Goal: Find specific page/section: Find specific page/section

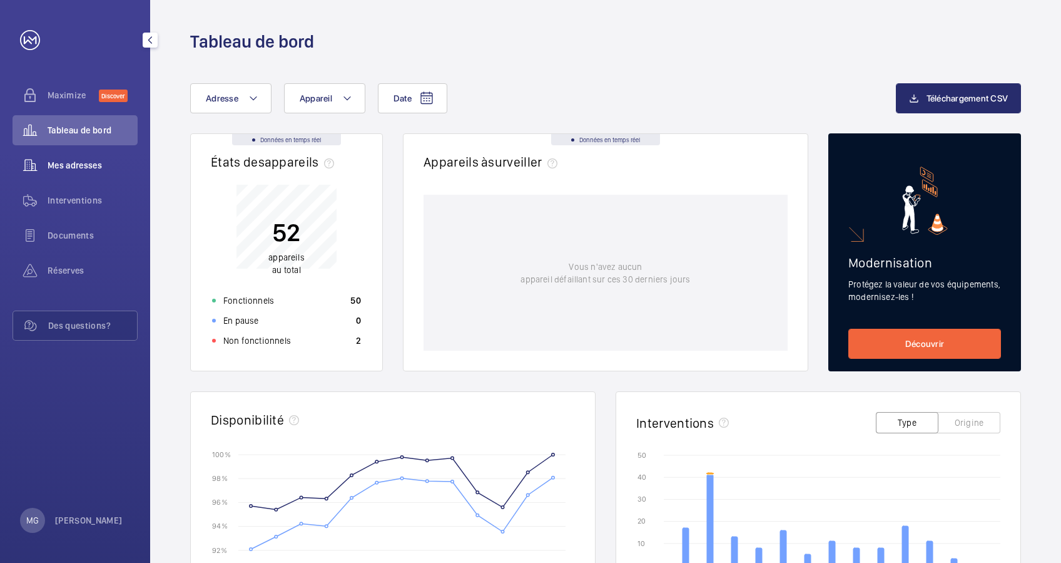
click at [91, 162] on span "Mes adresses" at bounding box center [93, 165] width 90 height 13
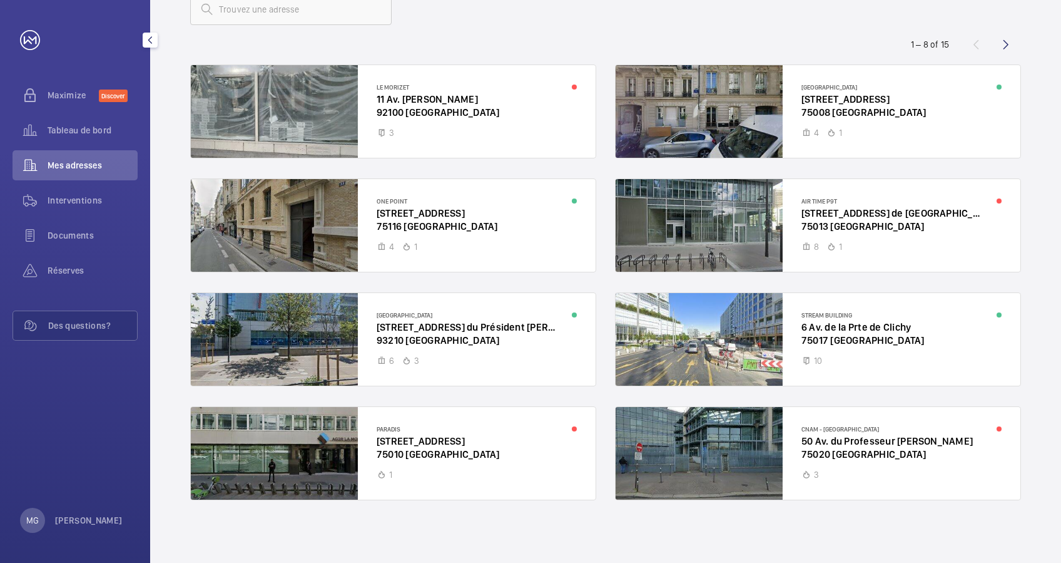
scroll to position [5, 0]
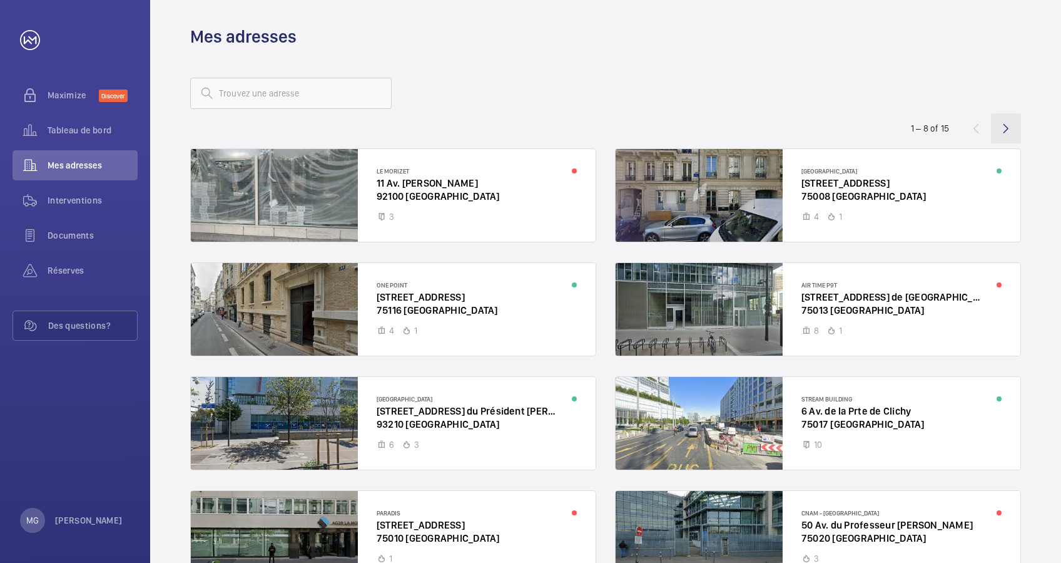
click at [1008, 126] on wm-front-icon-button at bounding box center [1006, 128] width 30 height 30
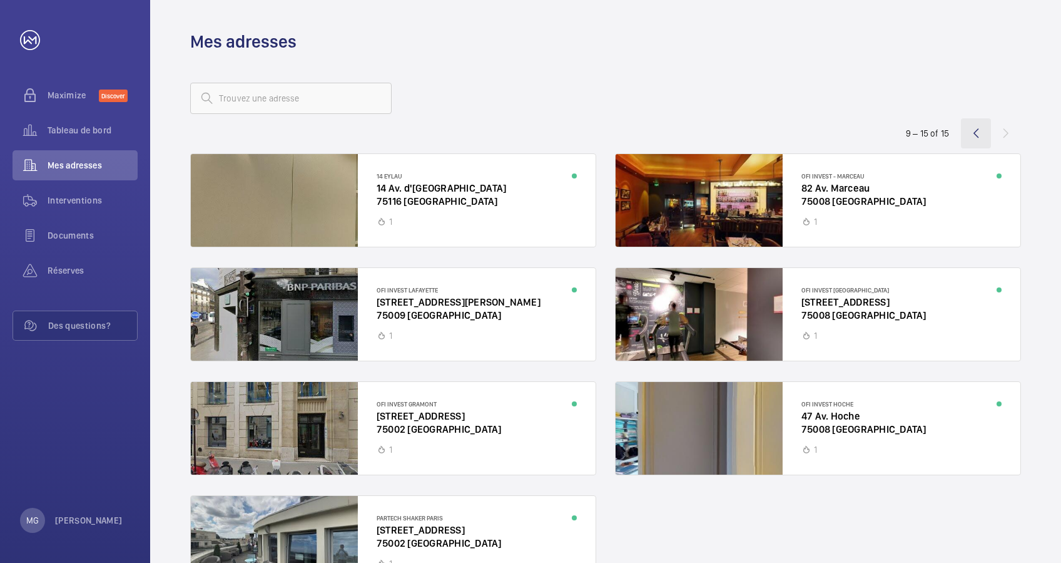
click at [971, 130] on wm-front-icon-button at bounding box center [976, 133] width 30 height 30
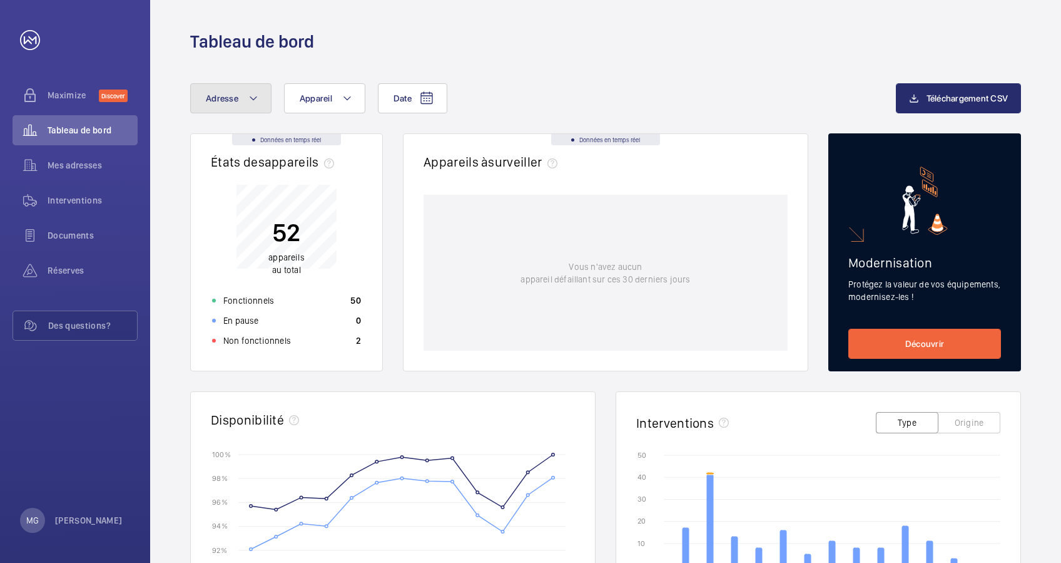
click at [246, 95] on button "Adresse" at bounding box center [230, 98] width 81 height 30
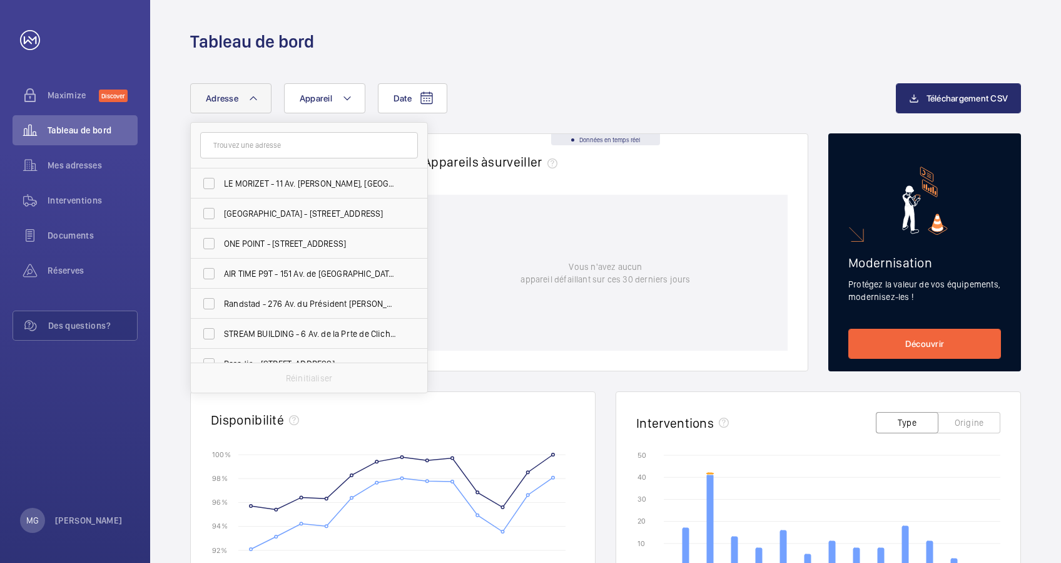
click at [176, 140] on div "Date Adresse LE MORIZET - 11 Av. [PERSON_NAME], [GEOGRAPHIC_DATA] - [STREET_ADD…" at bounding box center [605, 485] width 911 height 864
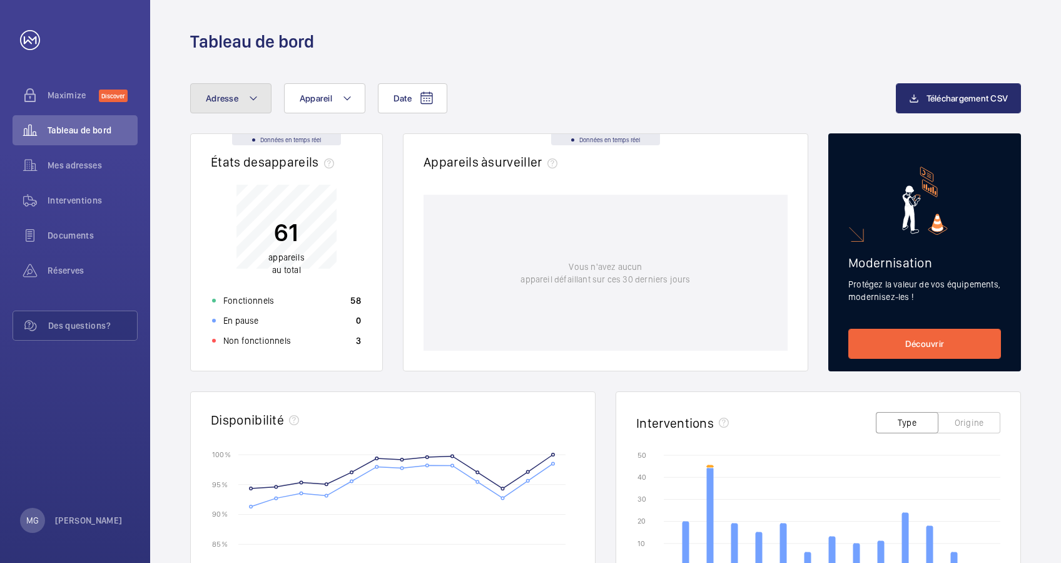
click at [255, 100] on mat-icon at bounding box center [253, 98] width 10 height 15
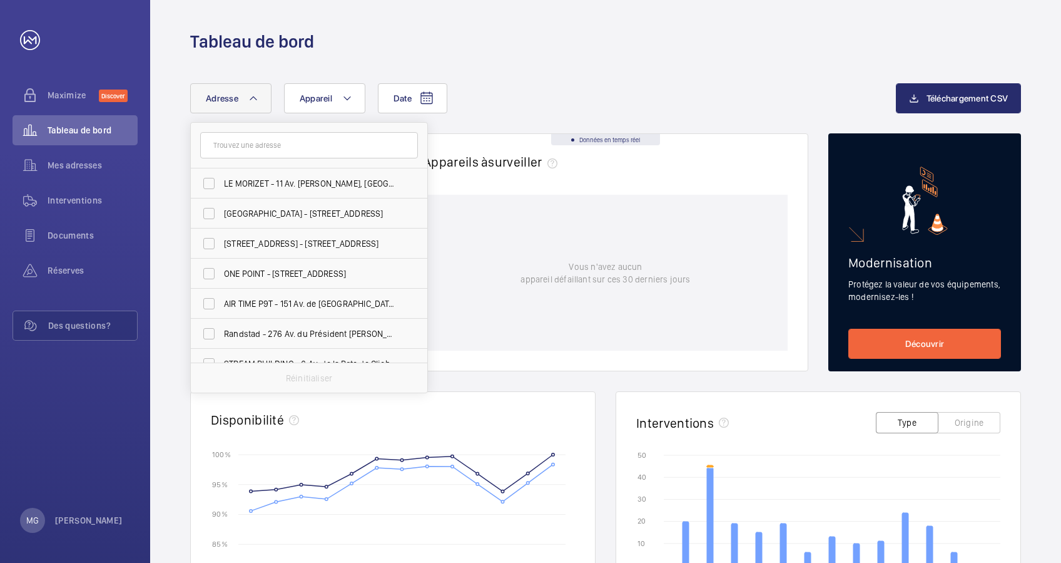
click at [270, 143] on input "text" at bounding box center [309, 145] width 218 height 26
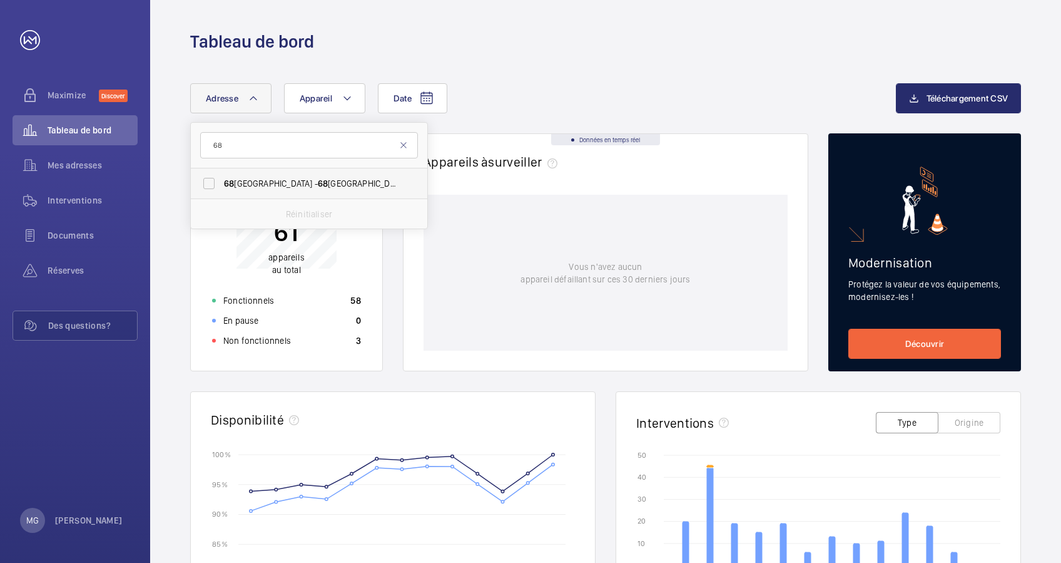
type input "68"
click at [250, 175] on label "68 Rue du Faubourg Saint-Honoré - 68 Rue du Faubourg Saint-Honoré, 75008 PARIS,…" at bounding box center [300, 183] width 218 height 30
click at [222, 175] on input "68 Rue du Faubourg Saint-Honoré - 68 Rue du Faubourg Saint-Honoré, 75008 PARIS,…" at bounding box center [209, 183] width 25 height 25
checkbox input "true"
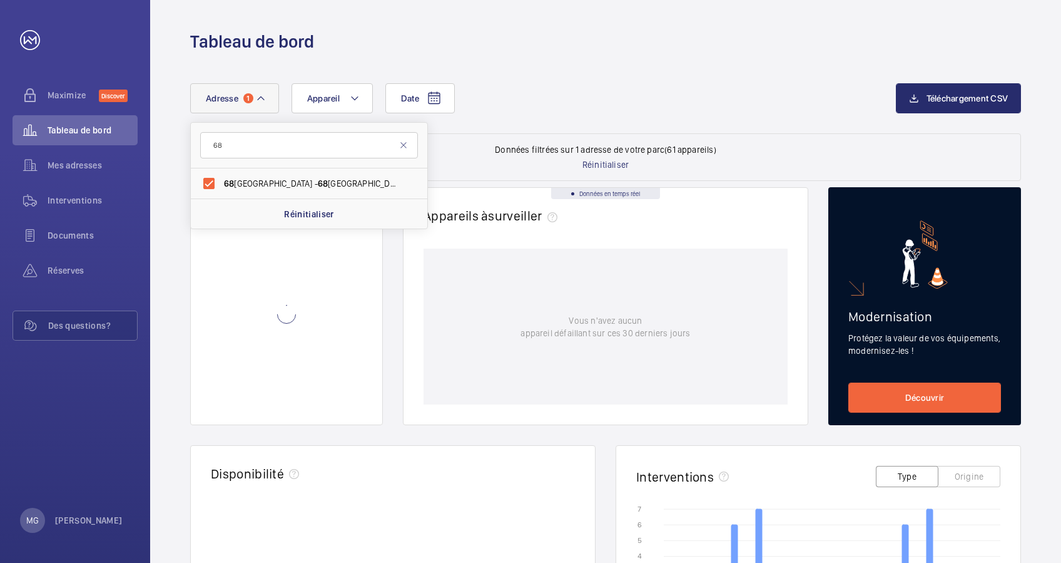
click at [543, 87] on div "Date Adresse 1 68 68 Rue du Faubourg Saint-Honoré - 68 Rue du Faubourg Saint-Ho…" at bounding box center [543, 98] width 706 height 30
